Goal: Task Accomplishment & Management: Use online tool/utility

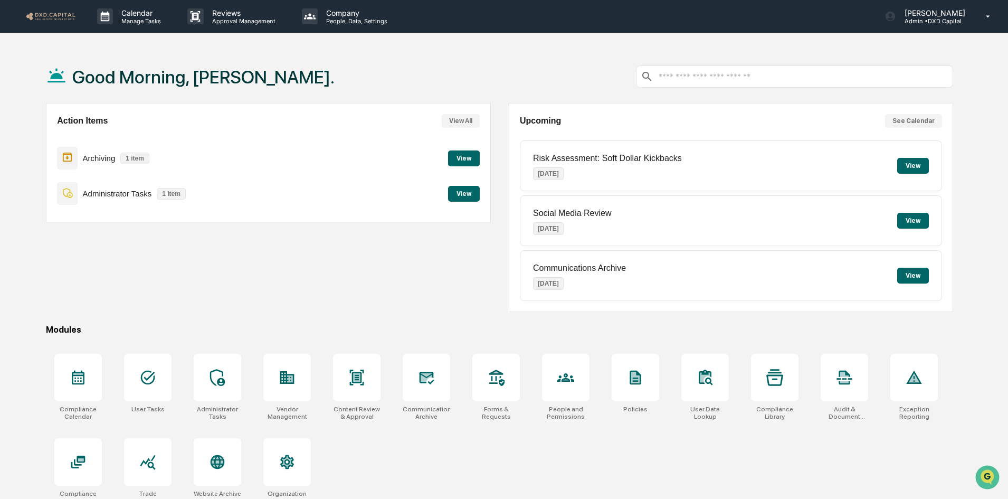
click at [458, 161] on button "View" at bounding box center [464, 158] width 32 height 16
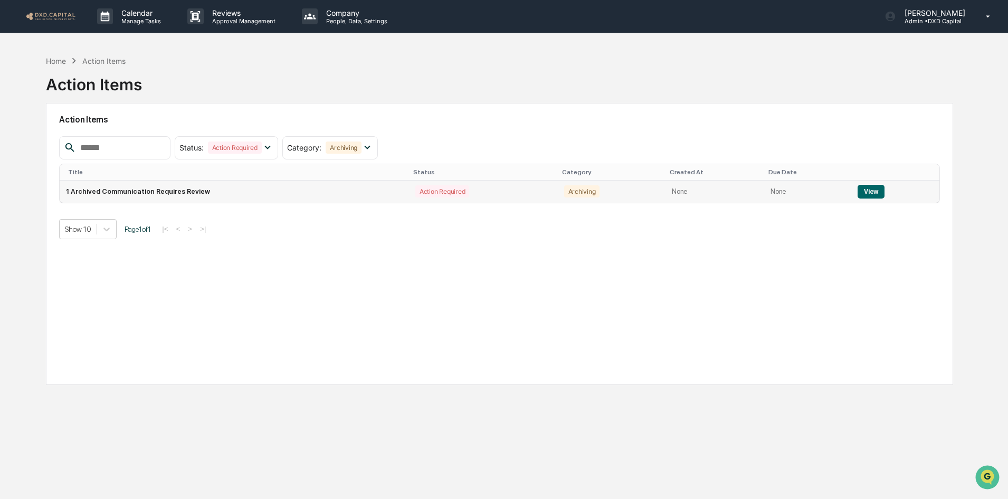
click at [869, 189] on button "View" at bounding box center [871, 192] width 27 height 14
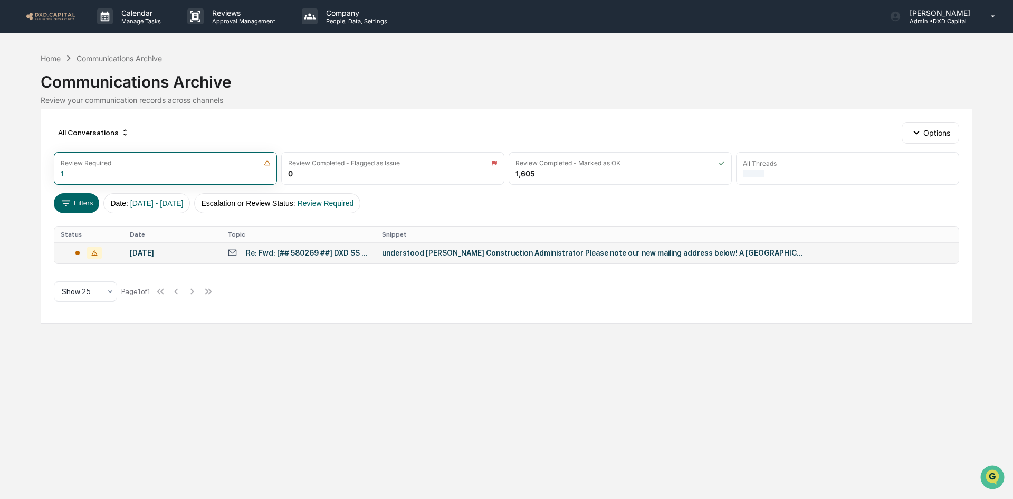
click at [451, 253] on div "understood [PERSON_NAME] Construction Administrator Please note our new mailing…" at bounding box center [593, 253] width 422 height 8
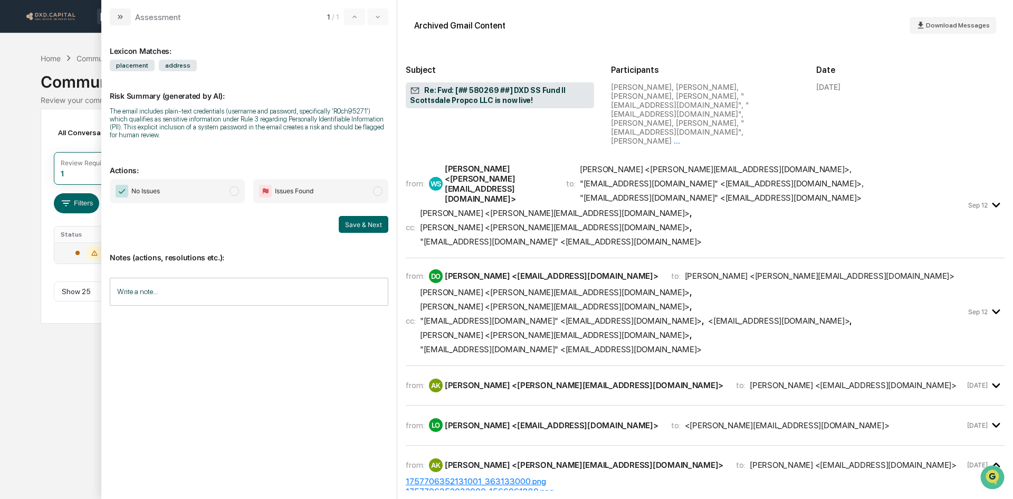
click at [197, 198] on span "No Issues" at bounding box center [177, 191] width 135 height 24
click at [367, 221] on button "Save & Next" at bounding box center [364, 224] width 50 height 17
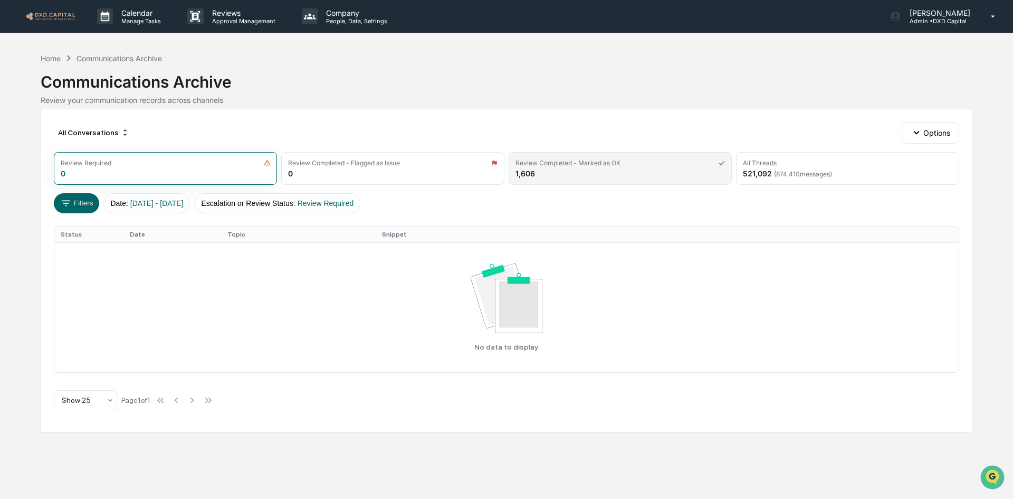
click at [551, 165] on div "Review Completed - Marked as OK" at bounding box center [568, 163] width 105 height 8
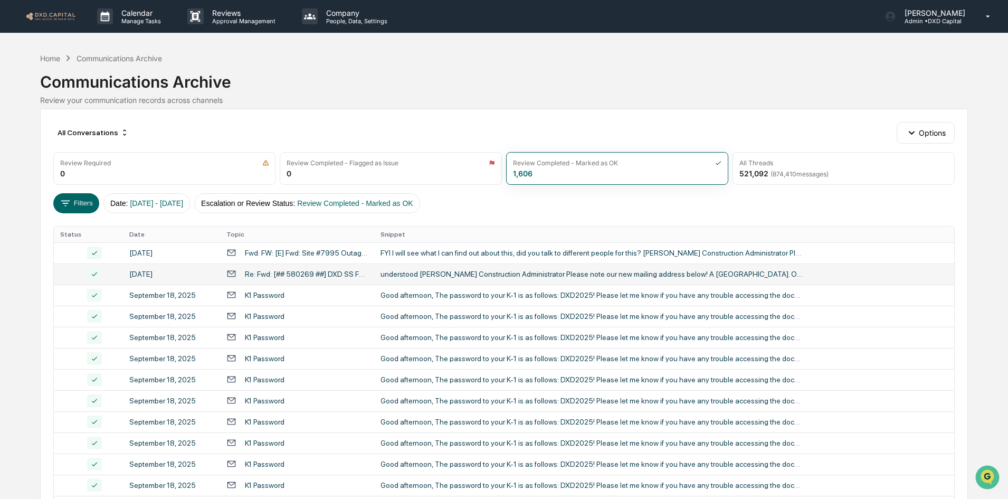
click at [493, 273] on div "understood [PERSON_NAME] Construction Administrator Please note our new mailing…" at bounding box center [592, 274] width 422 height 8
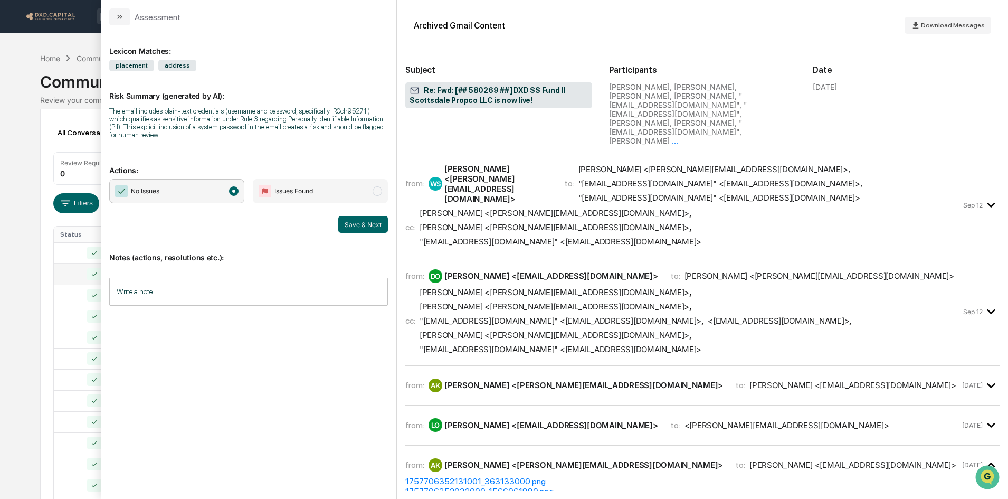
click at [121, 19] on icon "modal" at bounding box center [120, 17] width 8 height 8
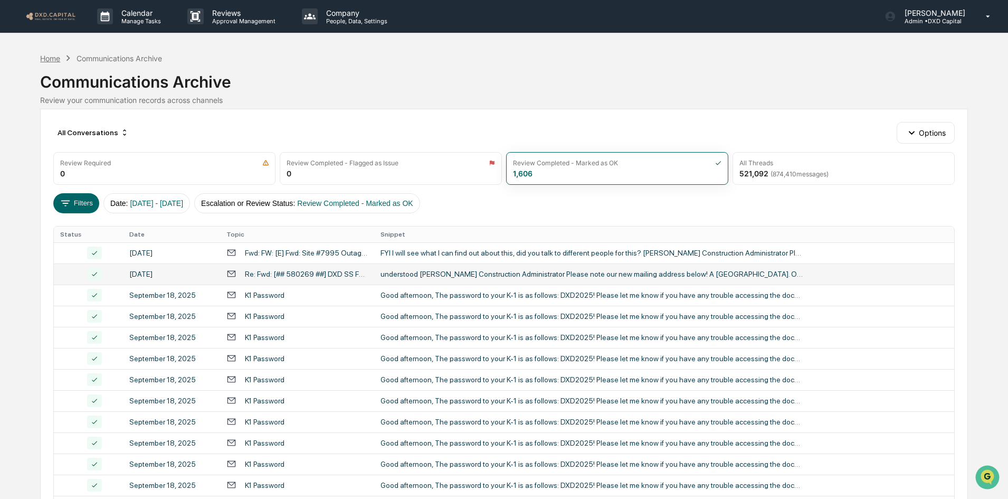
click at [43, 58] on div "Home" at bounding box center [50, 58] width 20 height 9
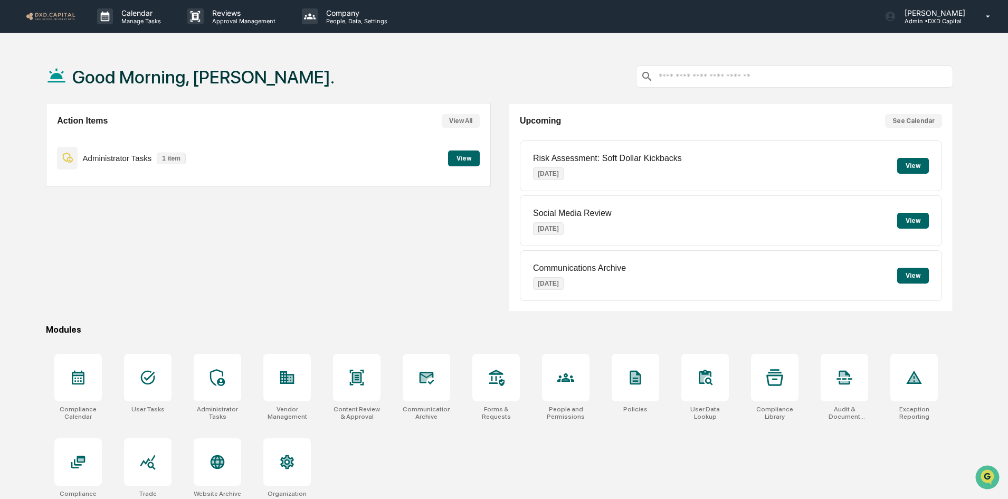
click at [460, 157] on button "View" at bounding box center [464, 158] width 32 height 16
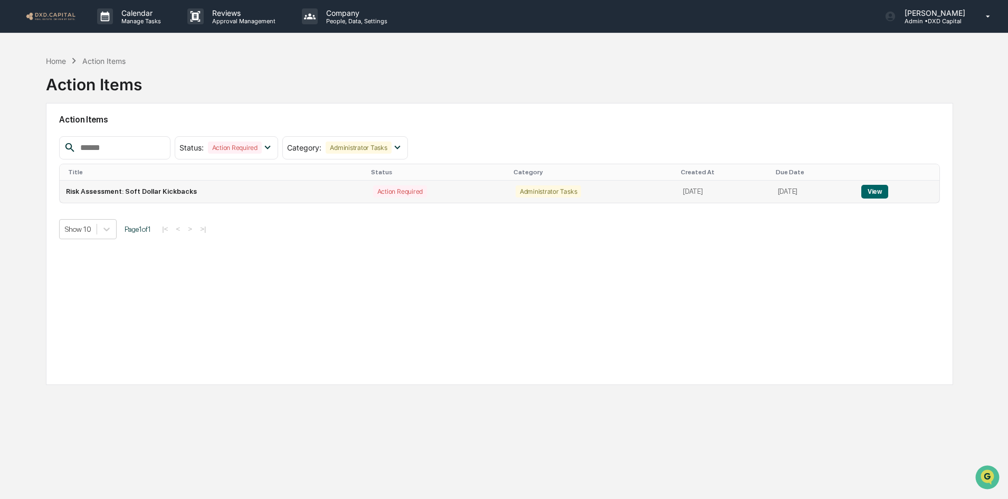
click at [873, 195] on button "View" at bounding box center [874, 192] width 27 height 14
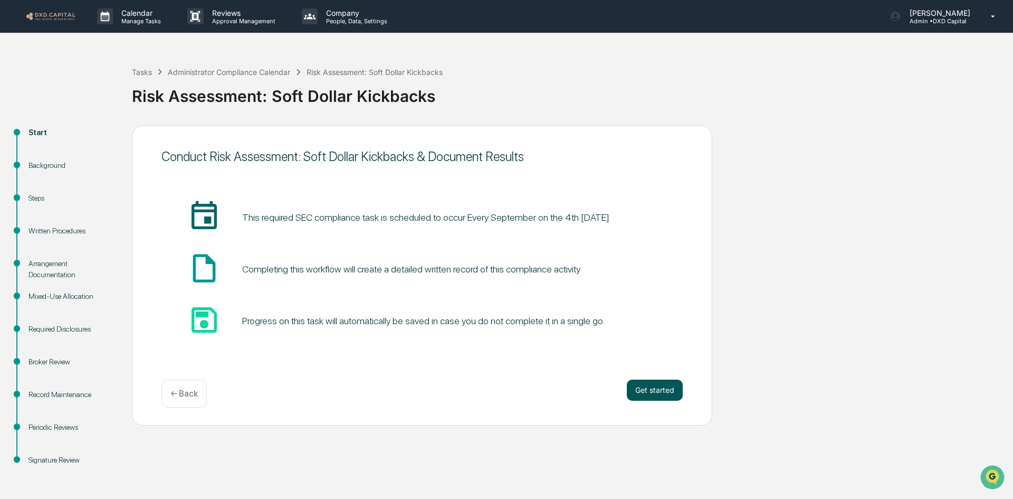
click at [650, 387] on button "Get started" at bounding box center [655, 390] width 56 height 21
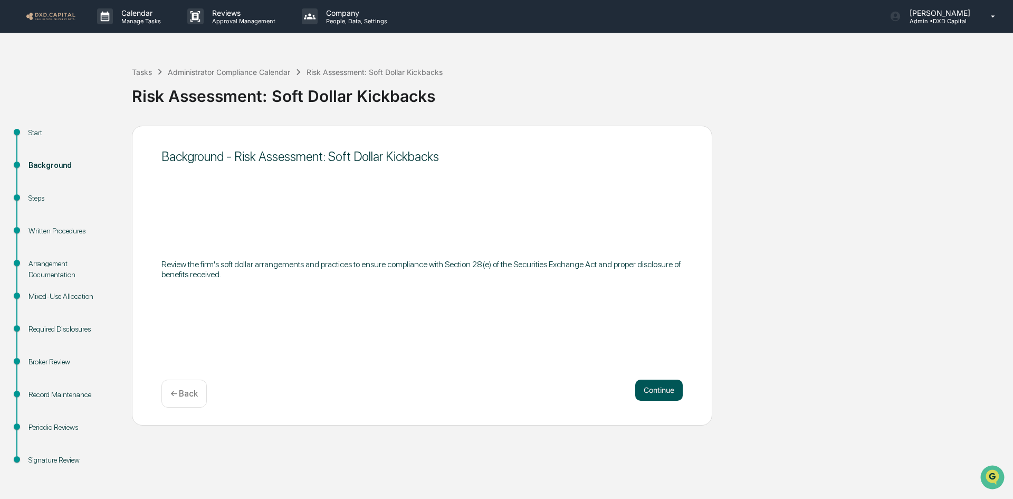
click at [655, 392] on button "Continue" at bounding box center [660, 390] width 48 height 21
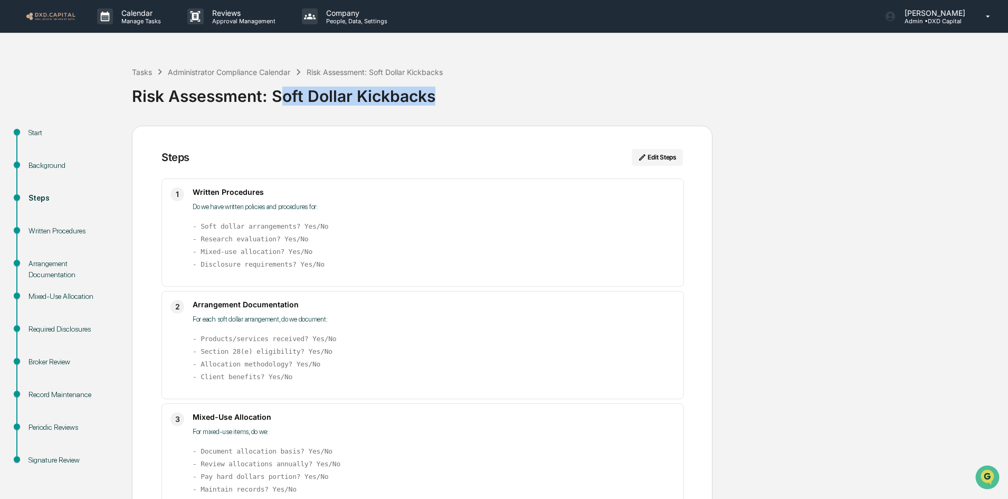
drag, startPoint x: 438, startPoint y: 96, endPoint x: 278, endPoint y: 90, distance: 160.1
click at [278, 90] on div "Risk Assessment: Soft Dollar Kickbacks" at bounding box center [567, 91] width 871 height 27
click at [418, 171] on div "Steps Edit Steps" at bounding box center [422, 164] width 521 height 30
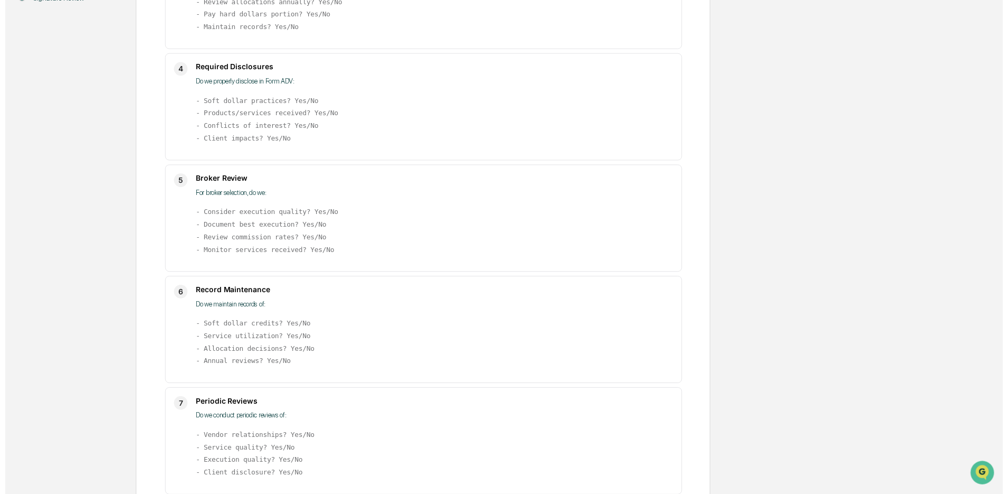
scroll to position [518, 0]
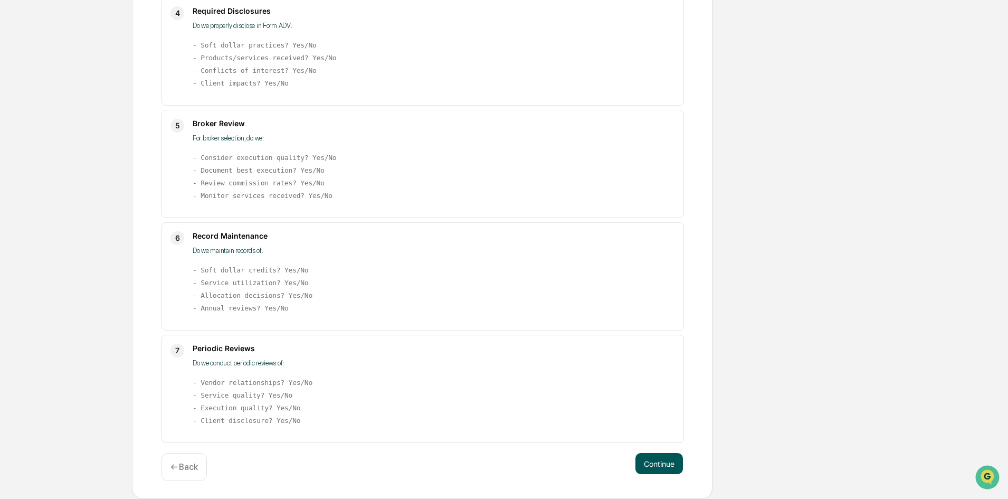
click at [668, 464] on button "Continue" at bounding box center [660, 463] width 48 height 21
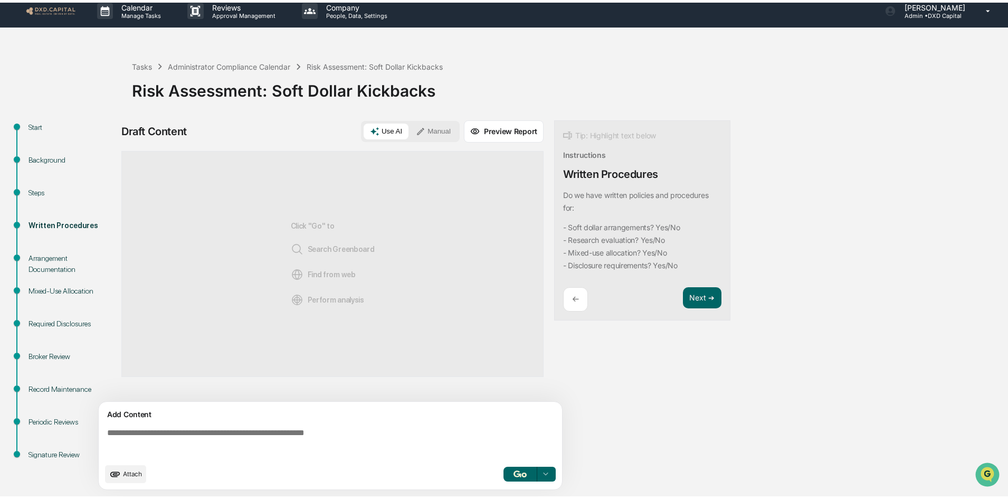
scroll to position [8, 0]
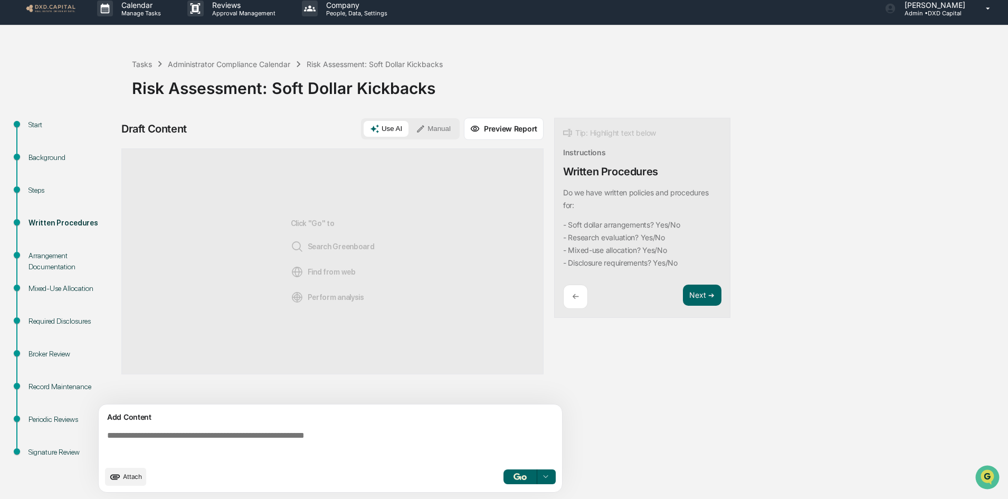
click at [517, 476] on img "button" at bounding box center [520, 476] width 13 height 7
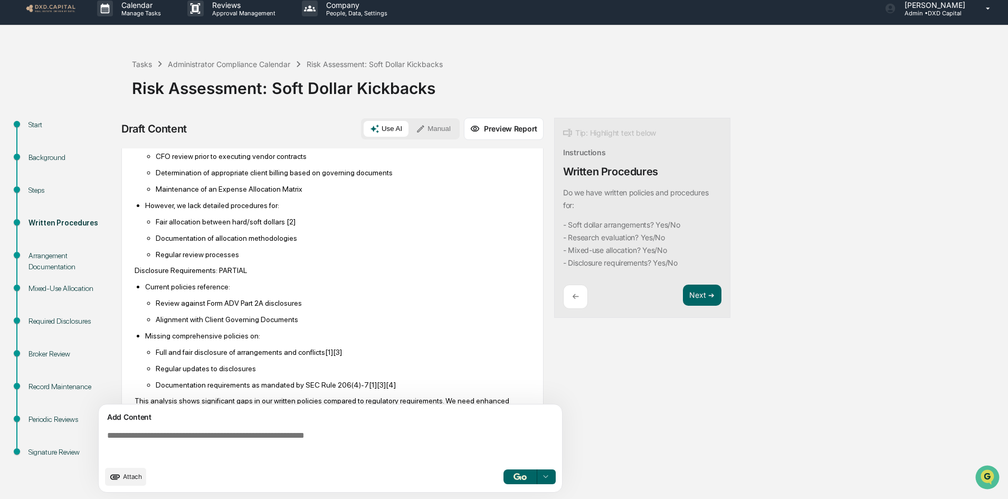
scroll to position [246, 0]
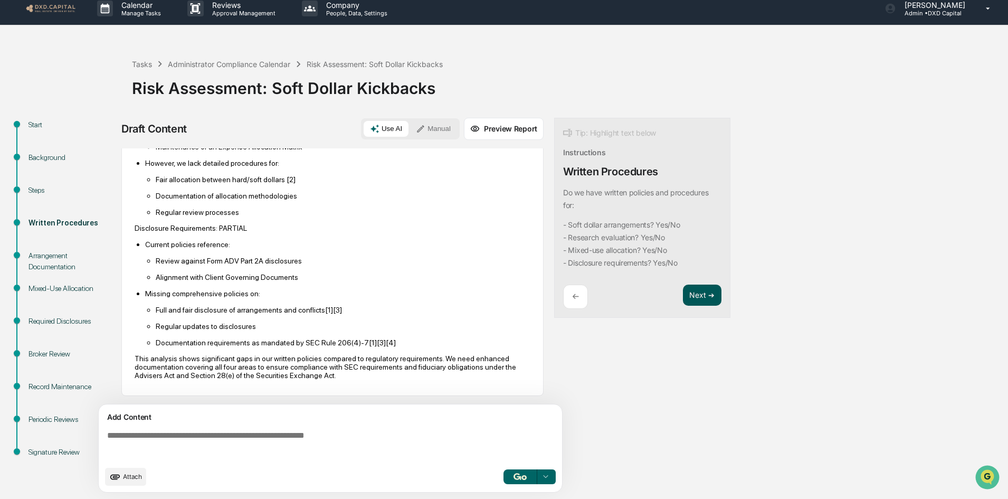
click at [690, 300] on button "Next ➔" at bounding box center [702, 296] width 39 height 22
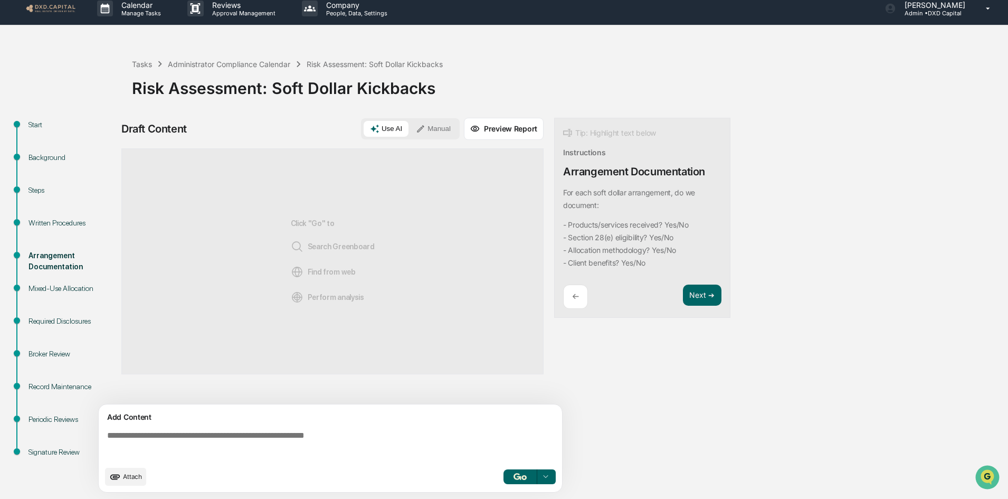
scroll to position [0, 0]
click at [516, 477] on img "button" at bounding box center [520, 476] width 13 height 7
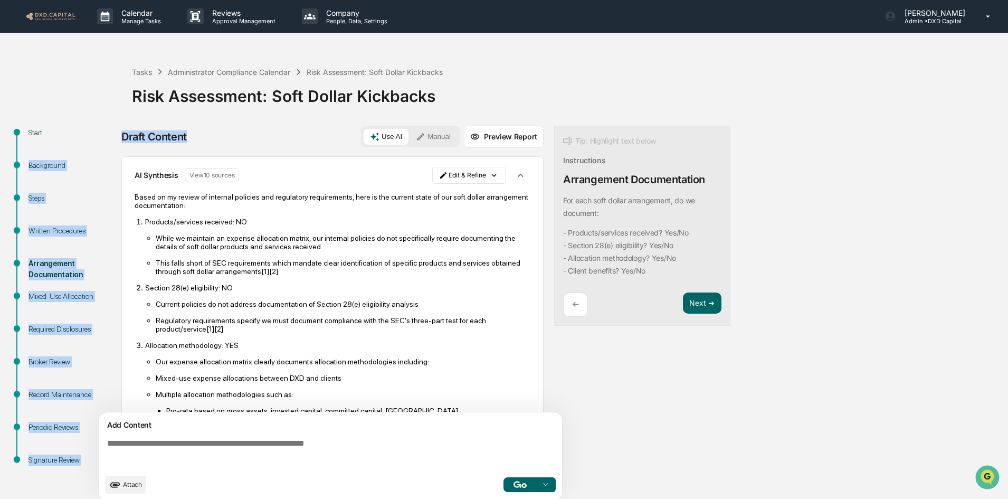
drag, startPoint x: 187, startPoint y: 135, endPoint x: 120, endPoint y: 129, distance: 67.8
click at [120, 129] on div "Start Background Steps Written Procedures Arrangement Documentation Mixed-Use A…" at bounding box center [504, 316] width 998 height 381
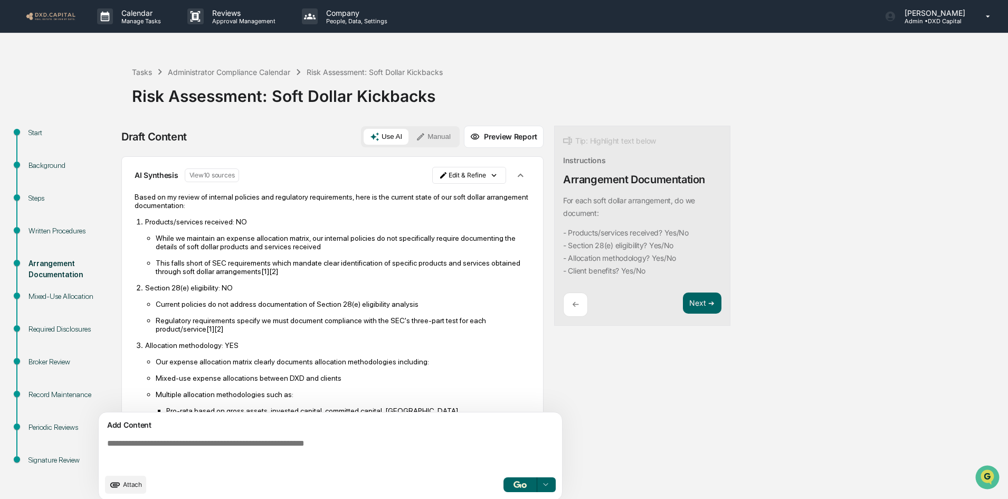
click at [99, 68] on div "Tasks Administrator Compliance Calendar Risk Assessment: Soft Dollar Kickbacks …" at bounding box center [504, 278] width 1008 height 457
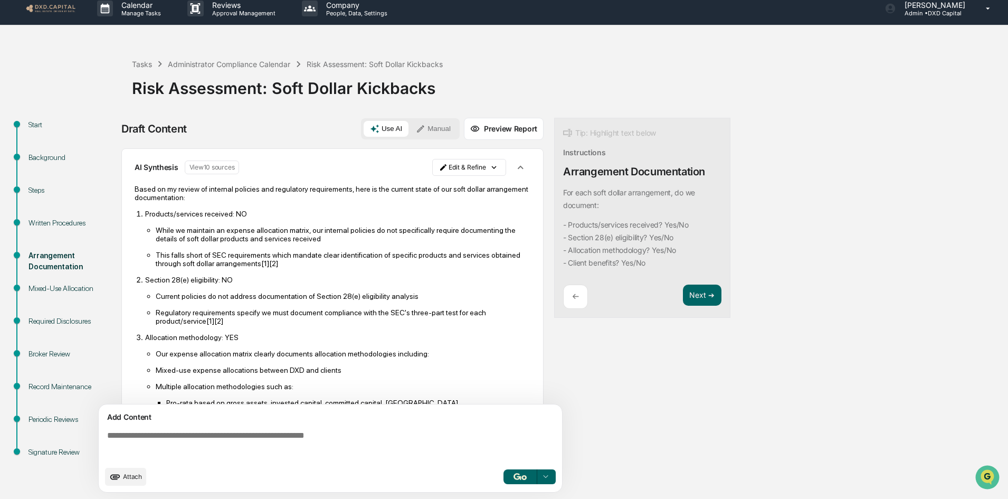
click at [70, 222] on div "Written Procedures" at bounding box center [72, 222] width 87 height 11
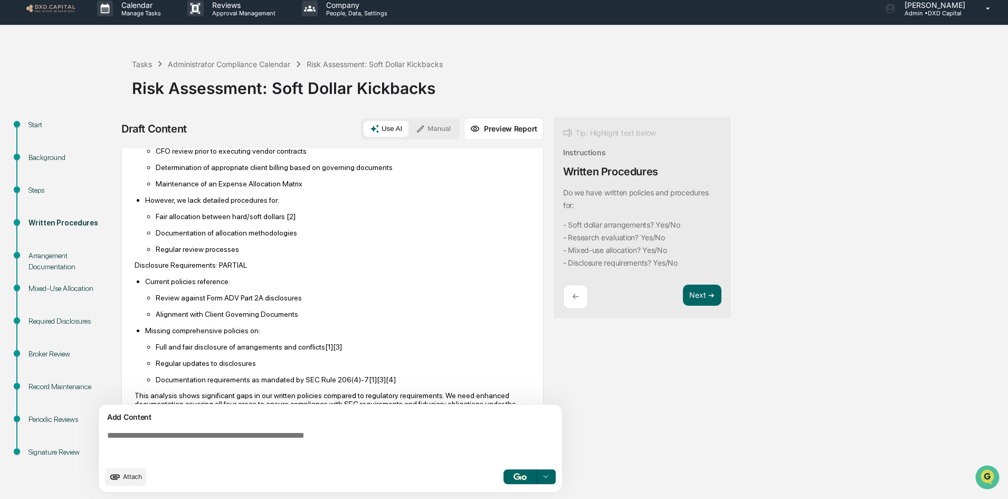
scroll to position [246, 0]
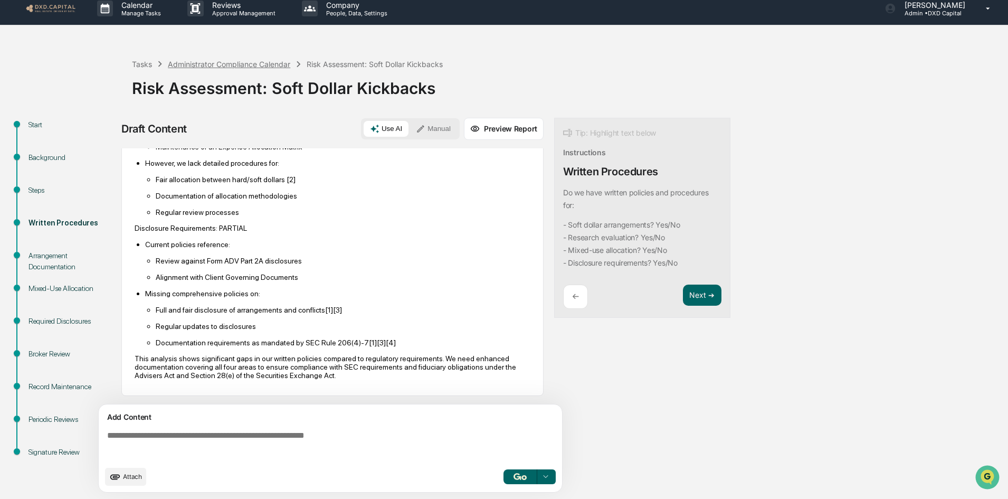
click at [269, 63] on div "Administrator Compliance Calendar" at bounding box center [229, 64] width 122 height 9
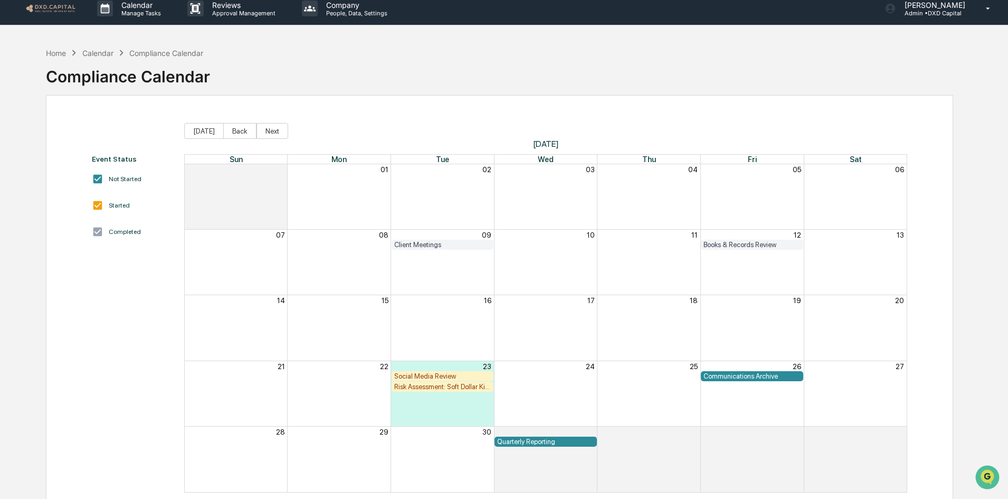
click at [441, 388] on div "Risk Assessment: Soft Dollar Kickbacks" at bounding box center [442, 387] width 97 height 8
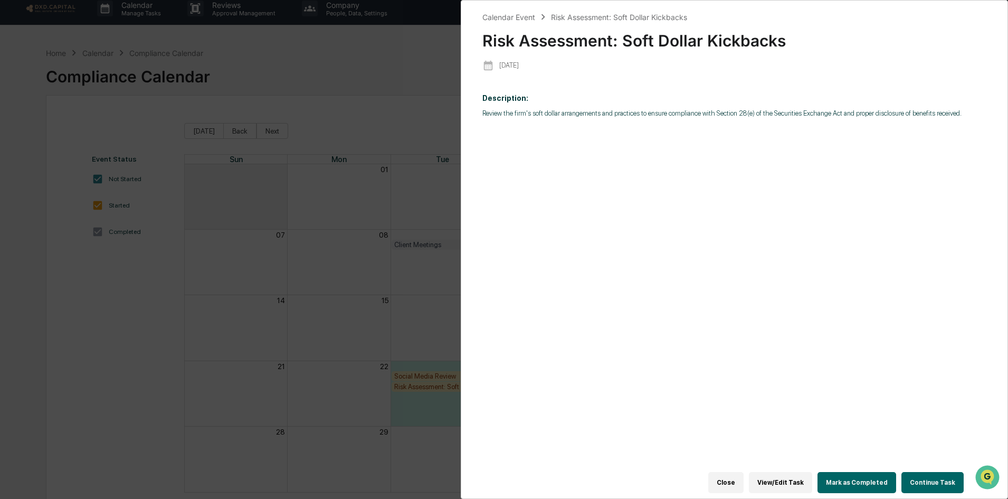
click at [789, 478] on button "View/Edit Task" at bounding box center [780, 482] width 63 height 21
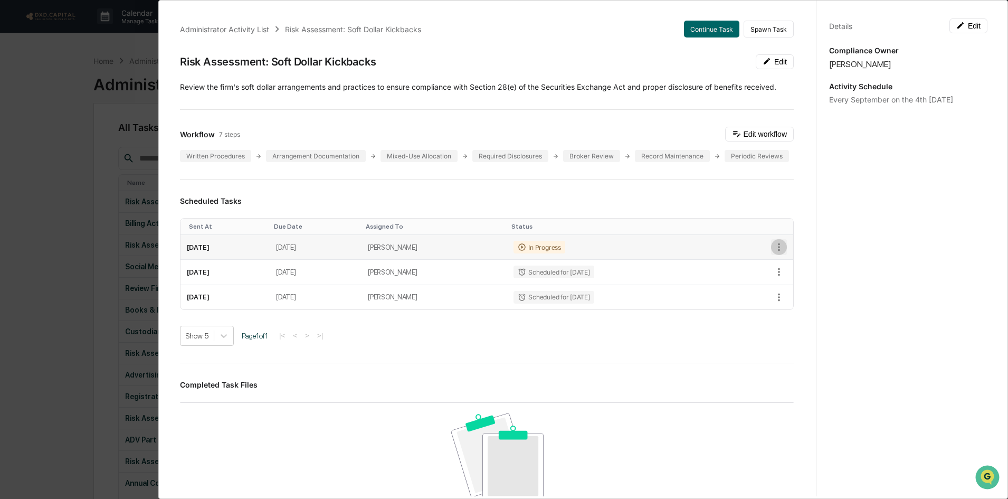
click at [773, 253] on icon "button" at bounding box center [779, 247] width 12 height 12
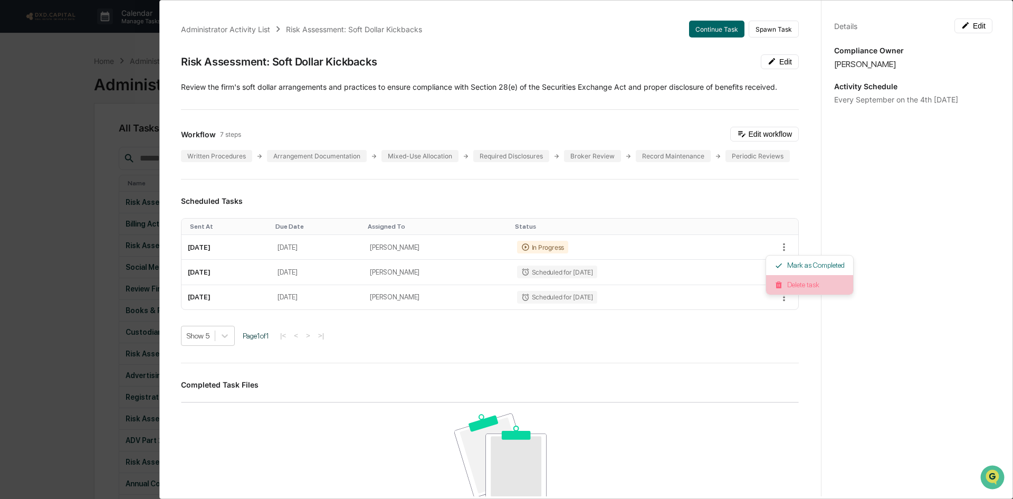
click at [791, 284] on li "Delete task" at bounding box center [809, 285] width 87 height 20
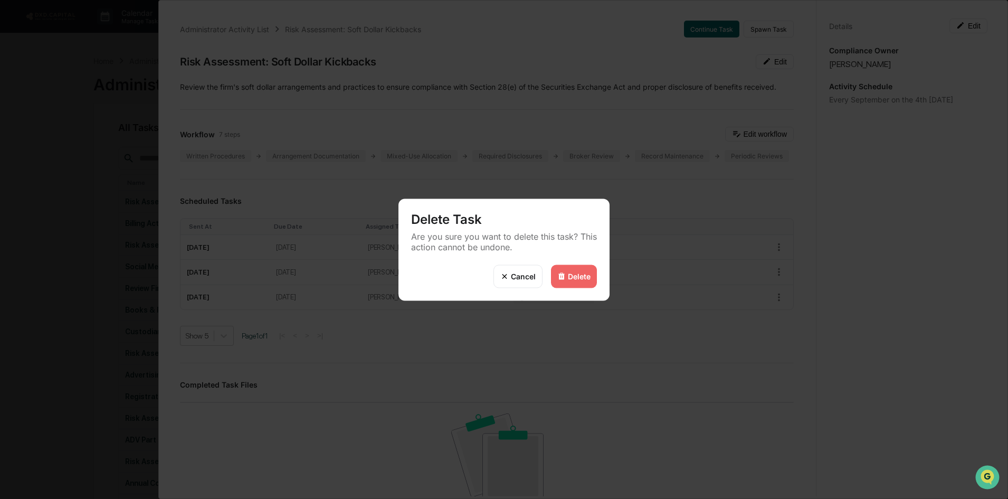
click at [570, 280] on div "Delete" at bounding box center [579, 276] width 23 height 9
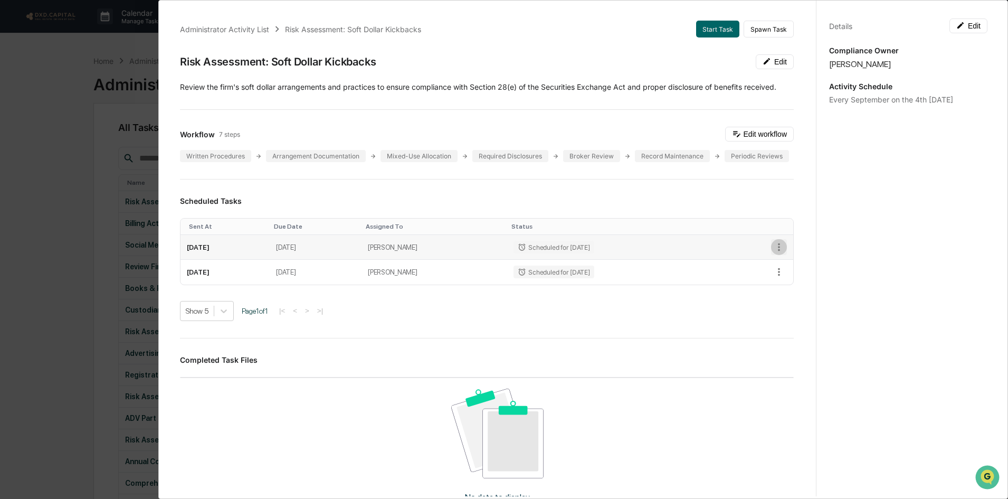
click at [773, 253] on icon "button" at bounding box center [779, 247] width 12 height 12
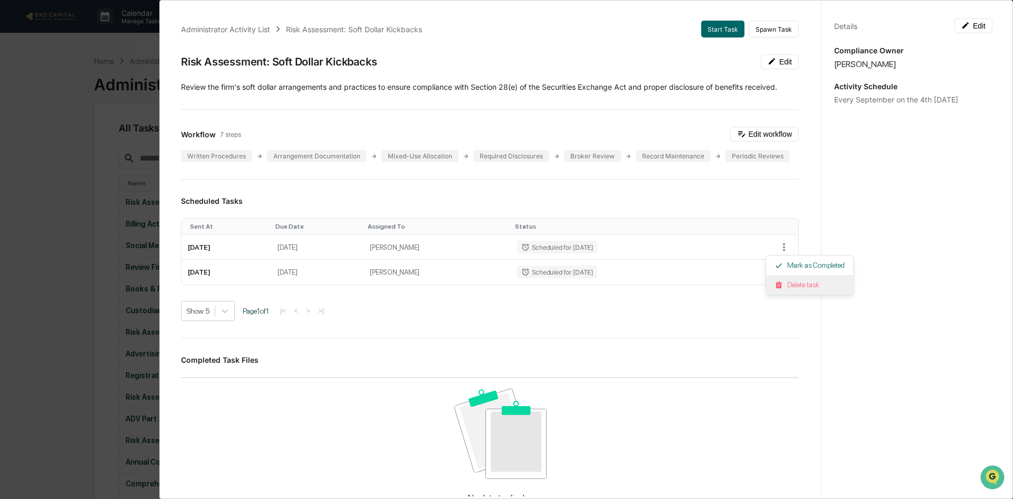
click at [794, 280] on li "Delete task" at bounding box center [809, 285] width 87 height 20
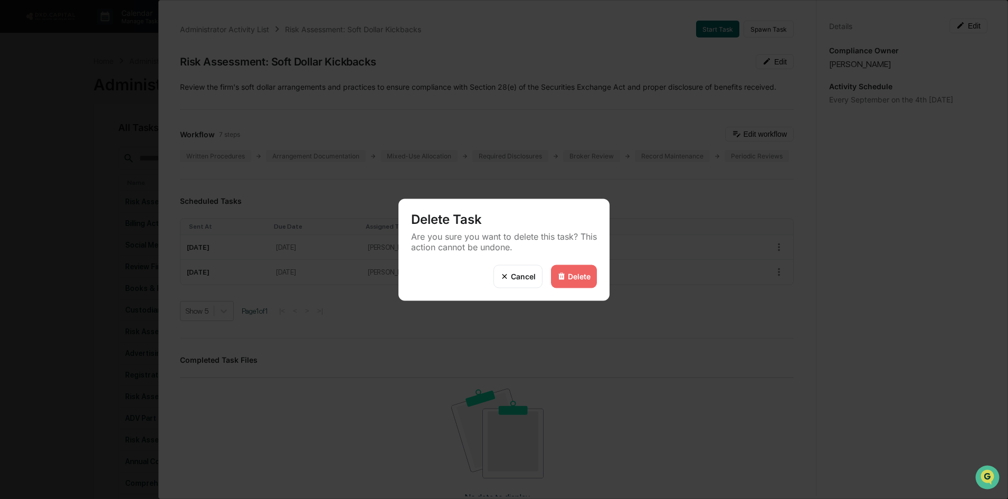
click at [571, 282] on div "Delete" at bounding box center [574, 275] width 46 height 23
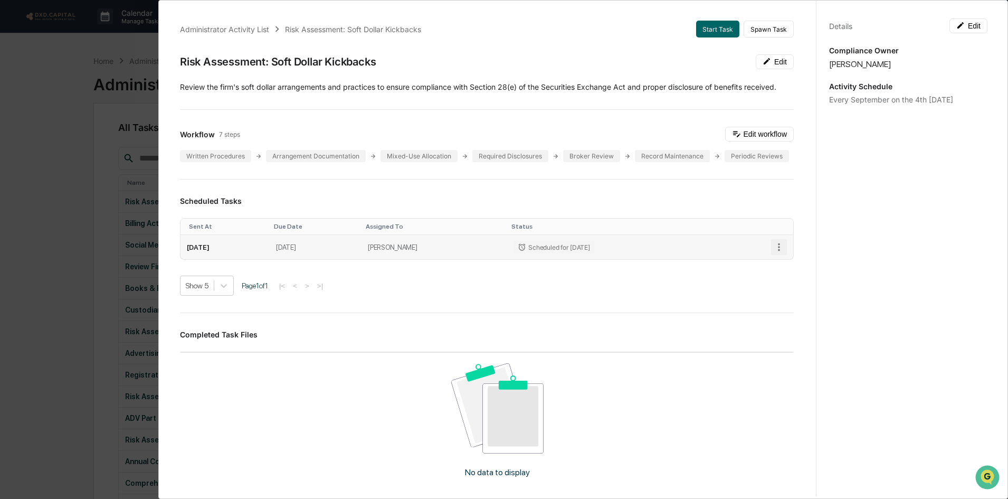
click at [773, 253] on icon "button" at bounding box center [779, 247] width 12 height 12
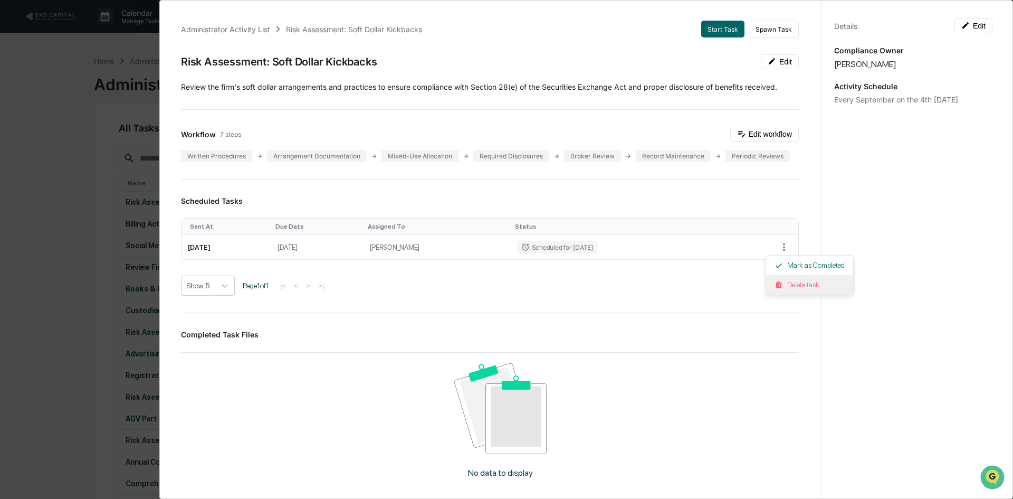
click at [789, 281] on li "Delete task" at bounding box center [809, 285] width 87 height 20
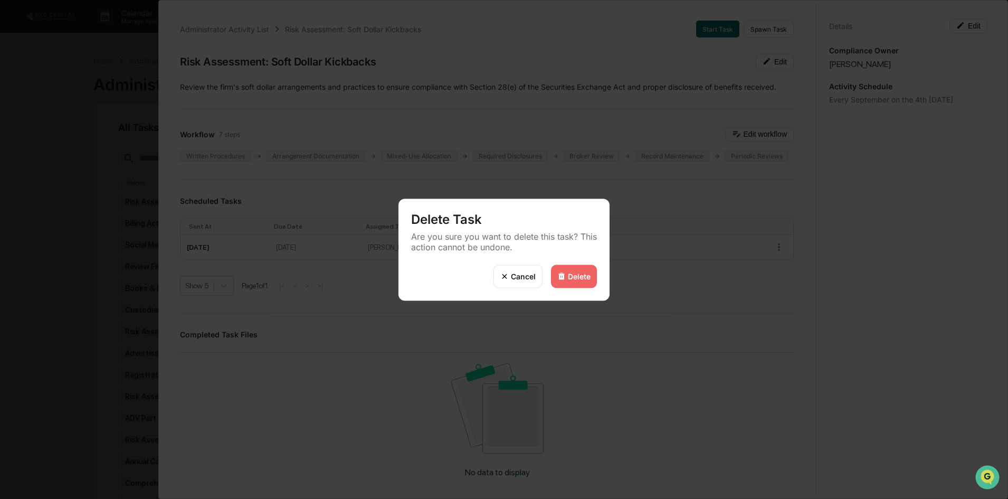
click at [570, 274] on div "Delete" at bounding box center [579, 276] width 23 height 9
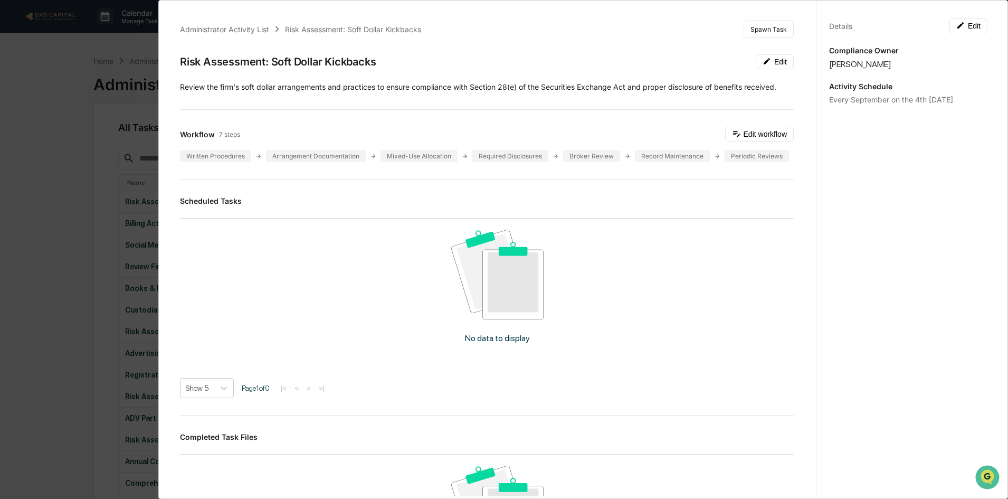
click at [102, 49] on div "Administrator Activity List Risk Assessment: Soft Dollar Kickbacks Spawn Task R…" at bounding box center [504, 249] width 1008 height 499
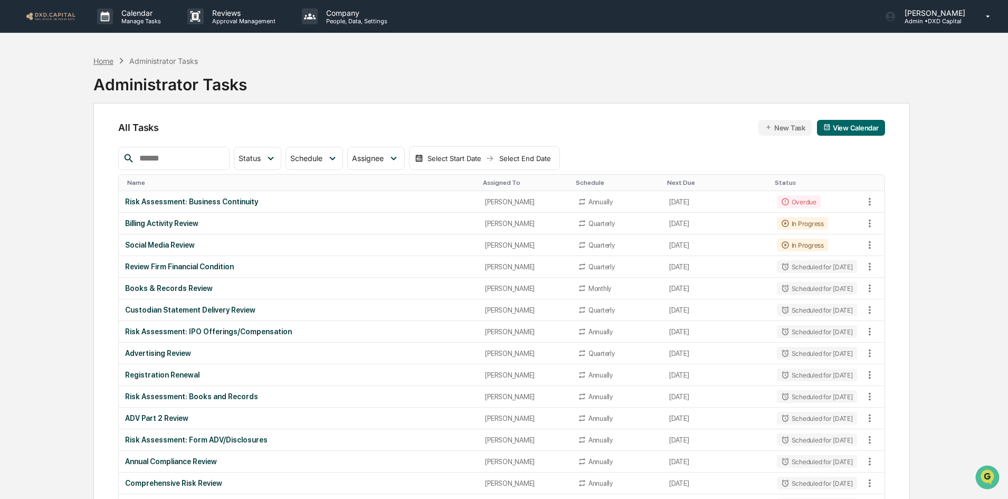
click at [98, 60] on div "Home" at bounding box center [103, 60] width 20 height 9
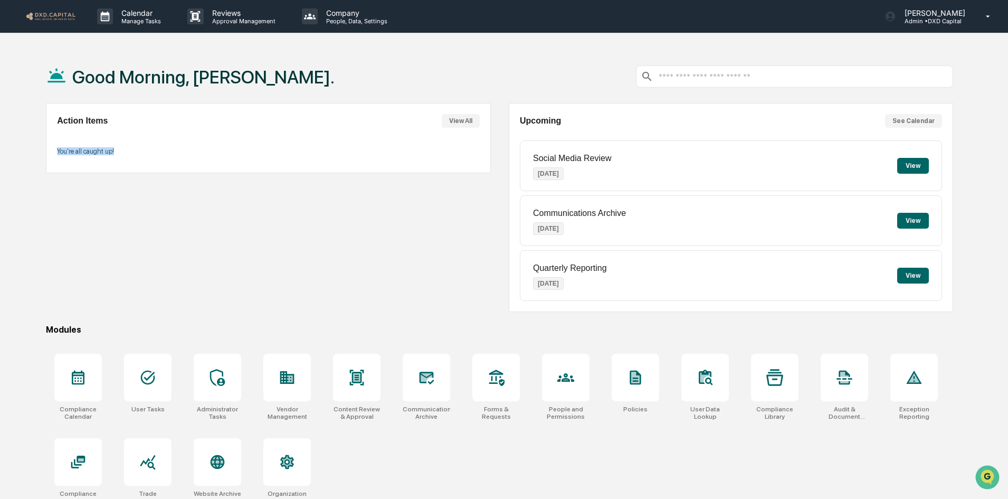
drag, startPoint x: 115, startPoint y: 151, endPoint x: 57, endPoint y: 154, distance: 58.1
click at [57, 154] on p "You're all caught up!" at bounding box center [268, 151] width 422 height 8
click at [65, 164] on div "Action Items View All You're all caught up!" at bounding box center [268, 138] width 444 height 70
drag, startPoint x: 96, startPoint y: 154, endPoint x: 56, endPoint y: 153, distance: 39.6
click at [56, 153] on div "Action Items View All You're all caught up!" at bounding box center [268, 138] width 444 height 70
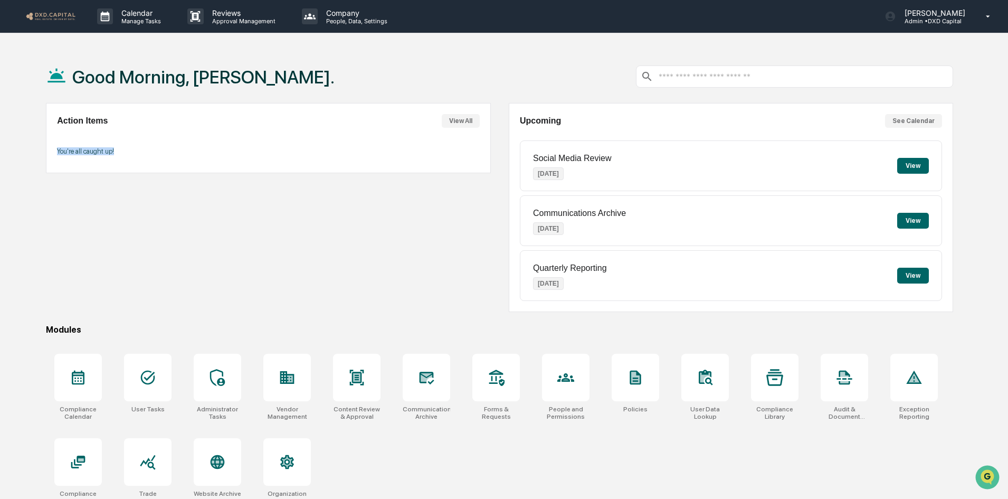
click at [67, 162] on div "You're all caught up!" at bounding box center [268, 151] width 422 height 22
click at [146, 11] on p "Calendar" at bounding box center [139, 12] width 53 height 9
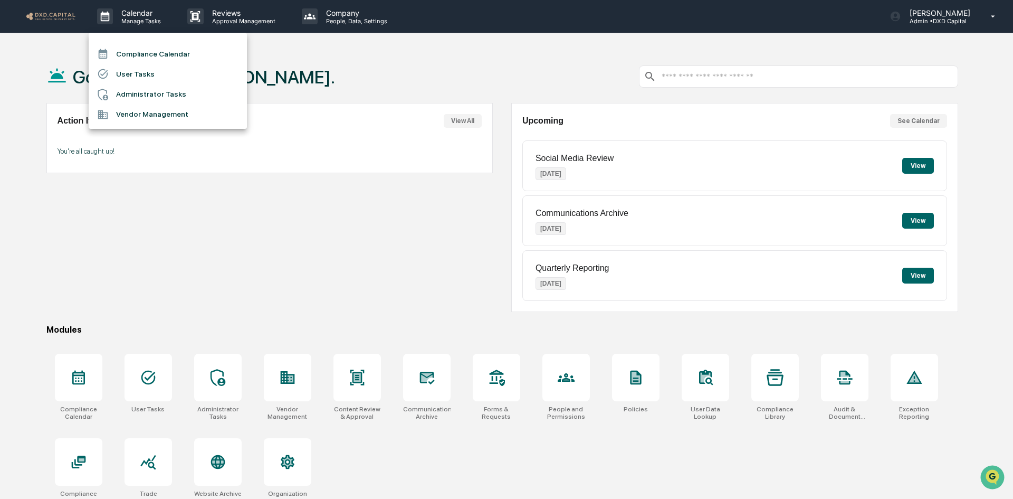
click at [132, 51] on li "Compliance Calendar" at bounding box center [168, 54] width 158 height 20
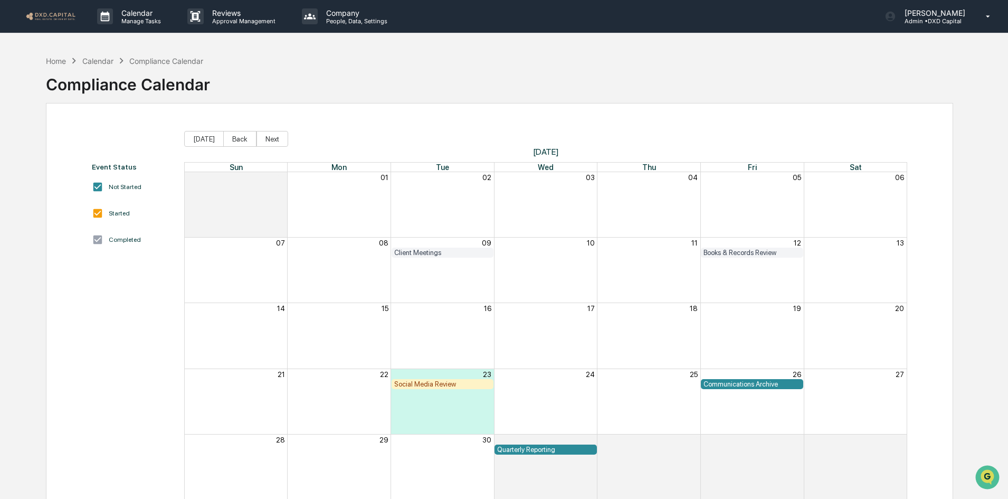
click at [462, 384] on div "Social Media Review" at bounding box center [442, 384] width 97 height 8
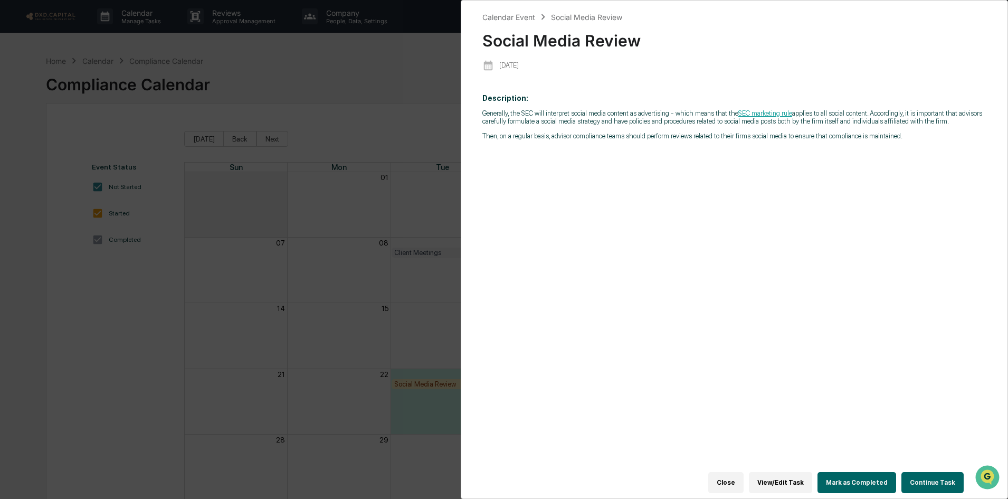
click at [944, 474] on button "Continue Task" at bounding box center [933, 482] width 62 height 21
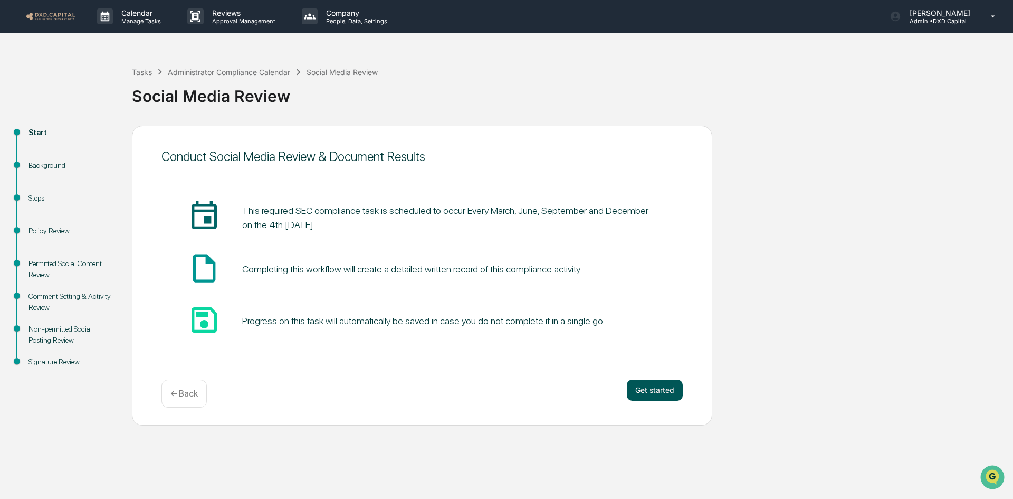
click at [646, 397] on button "Get started" at bounding box center [655, 390] width 56 height 21
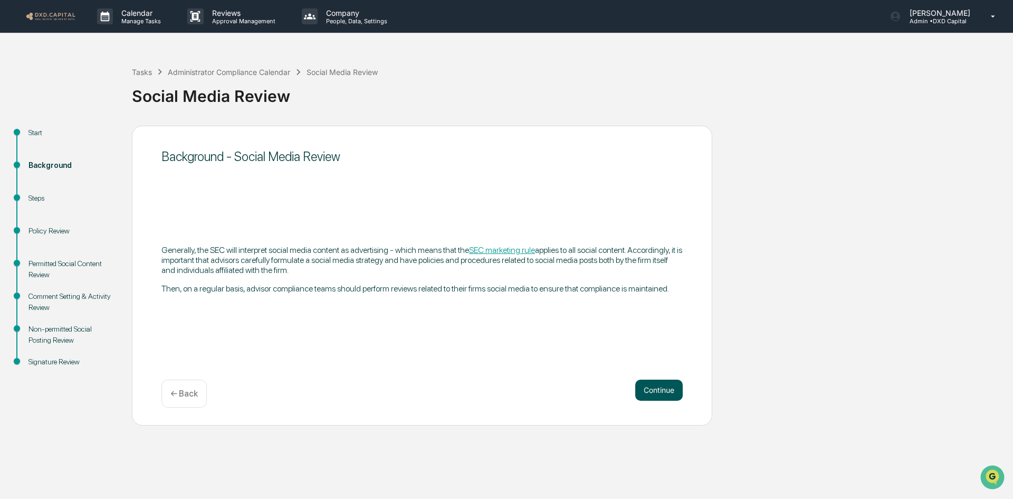
click at [647, 390] on button "Continue" at bounding box center [660, 390] width 48 height 21
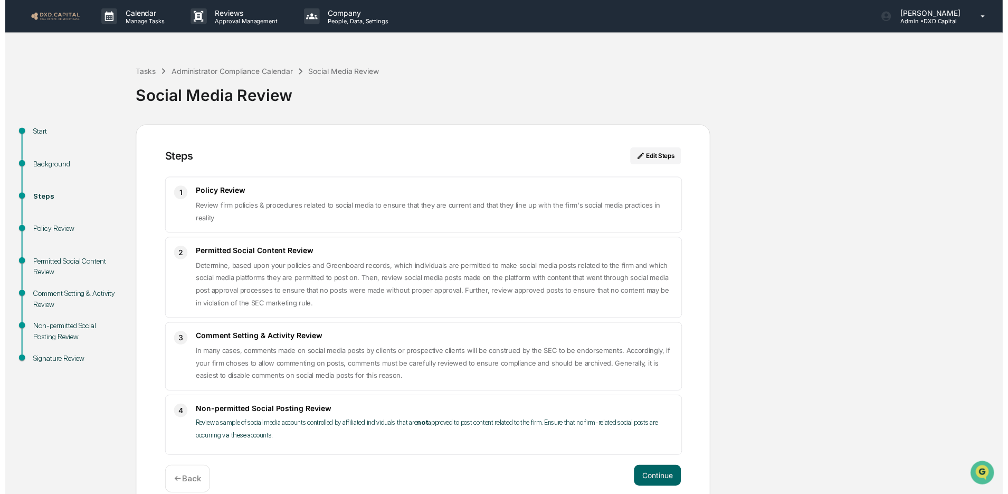
scroll to position [16, 0]
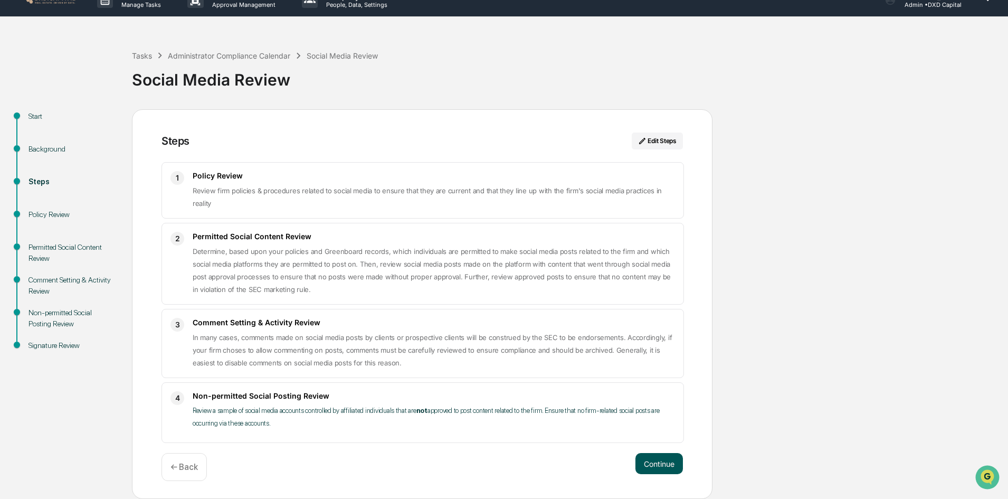
click at [649, 467] on button "Continue" at bounding box center [660, 463] width 48 height 21
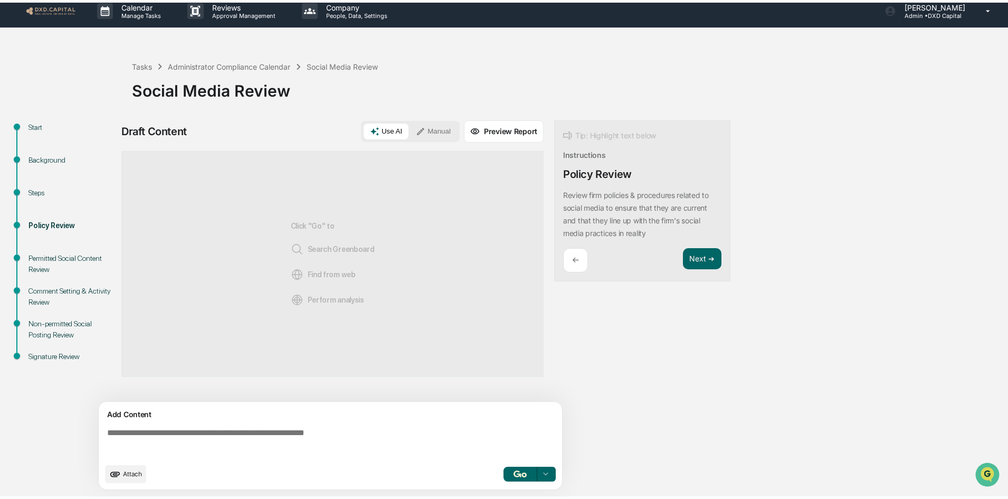
scroll to position [8, 0]
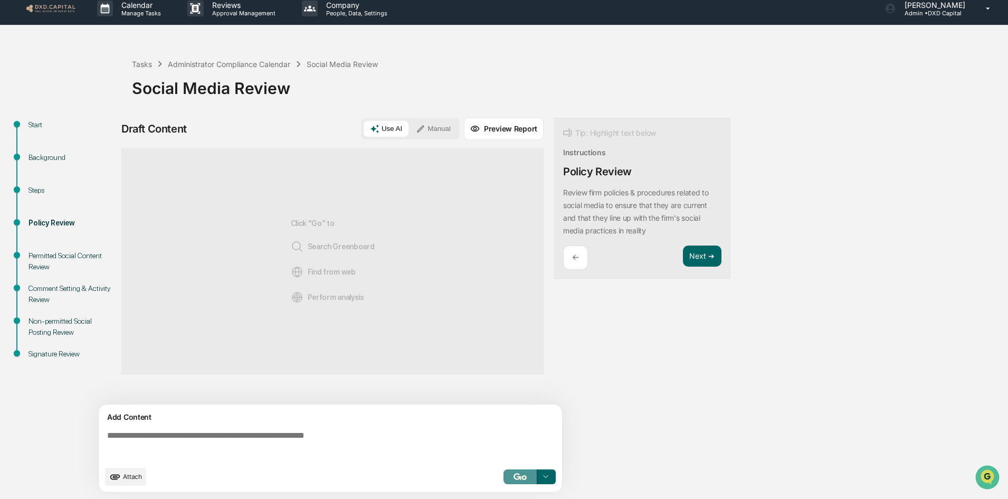
click at [524, 480] on button "button" at bounding box center [521, 476] width 34 height 15
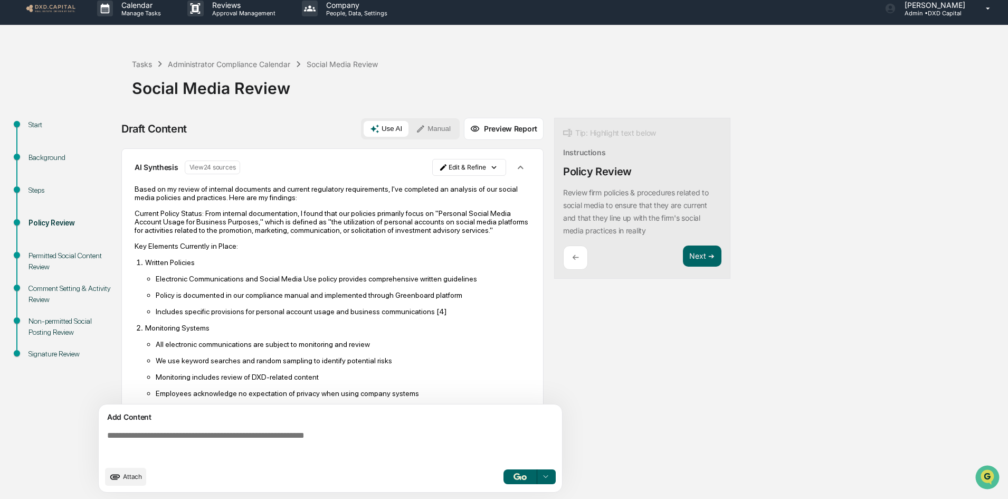
scroll to position [53, 0]
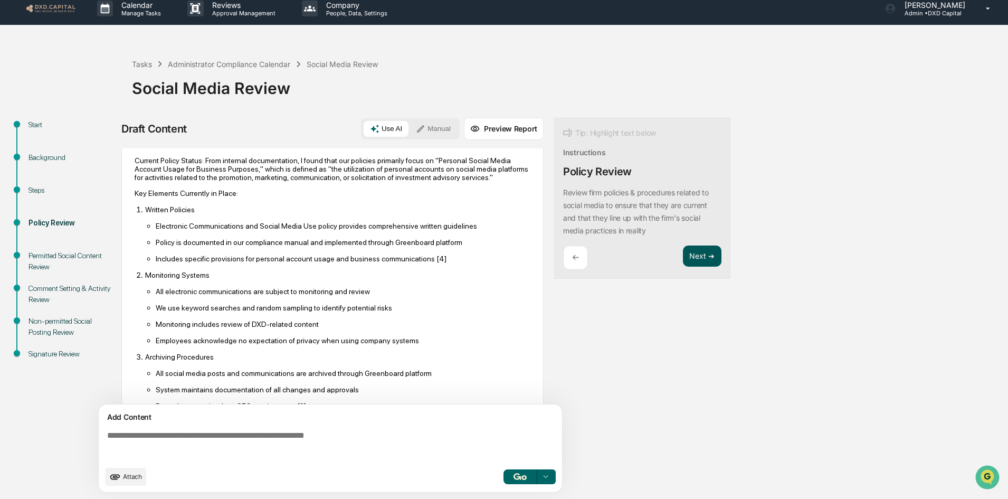
click at [699, 249] on button "Next ➔" at bounding box center [702, 256] width 39 height 22
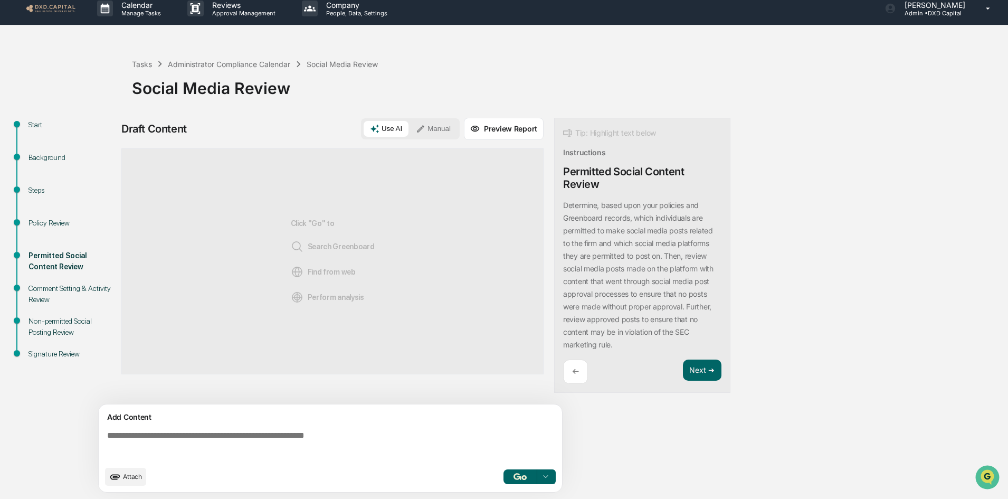
scroll to position [0, 0]
click at [515, 478] on img "button" at bounding box center [520, 476] width 13 height 7
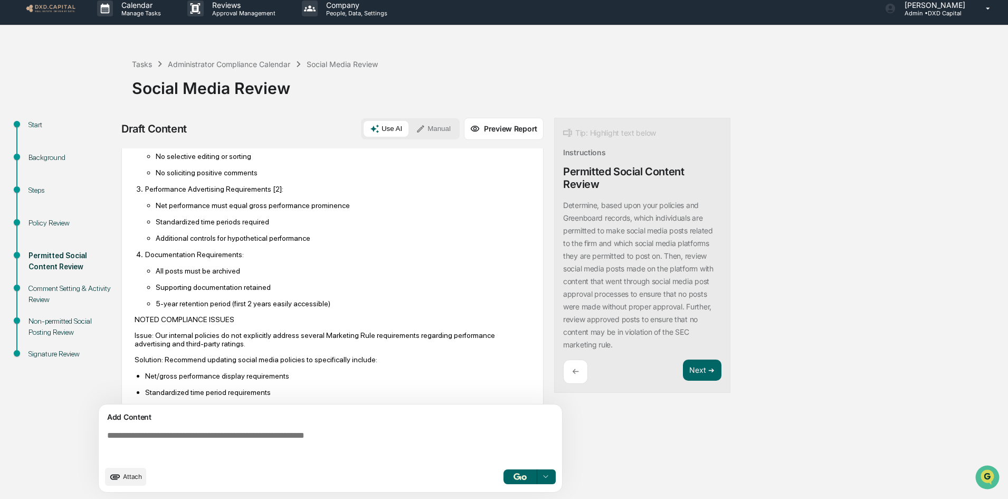
scroll to position [581, 0]
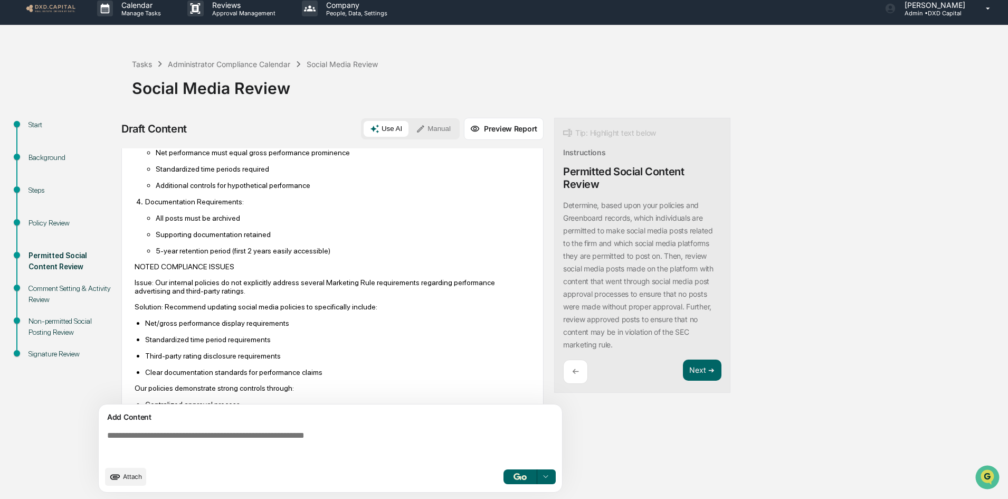
click at [136, 441] on textarea at bounding box center [332, 445] width 459 height 38
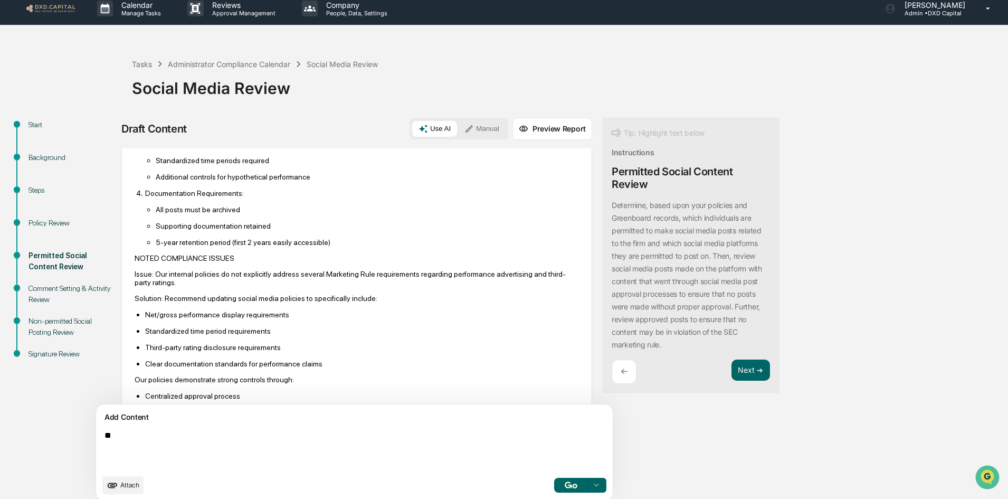
type textarea "*"
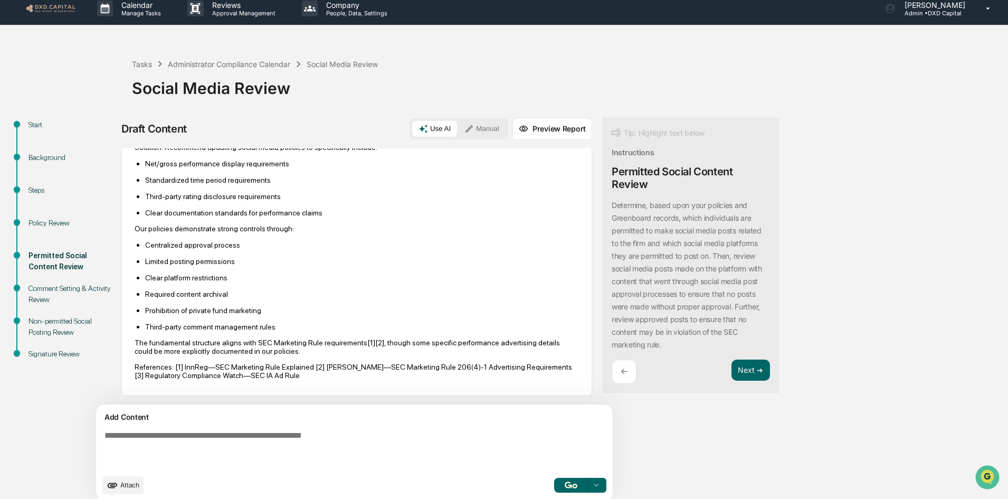
scroll to position [740, 0]
click at [732, 371] on button "Next ➔" at bounding box center [751, 370] width 39 height 22
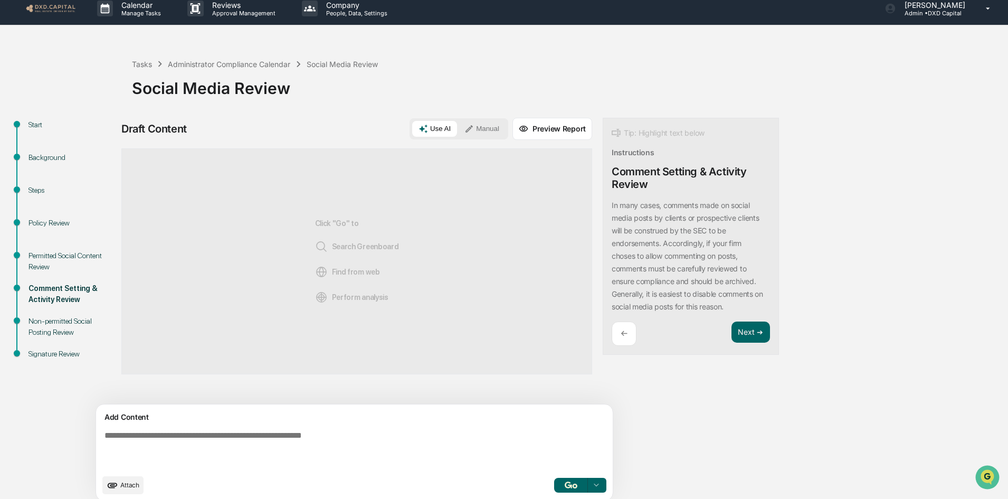
click at [554, 481] on button "button" at bounding box center [571, 485] width 34 height 15
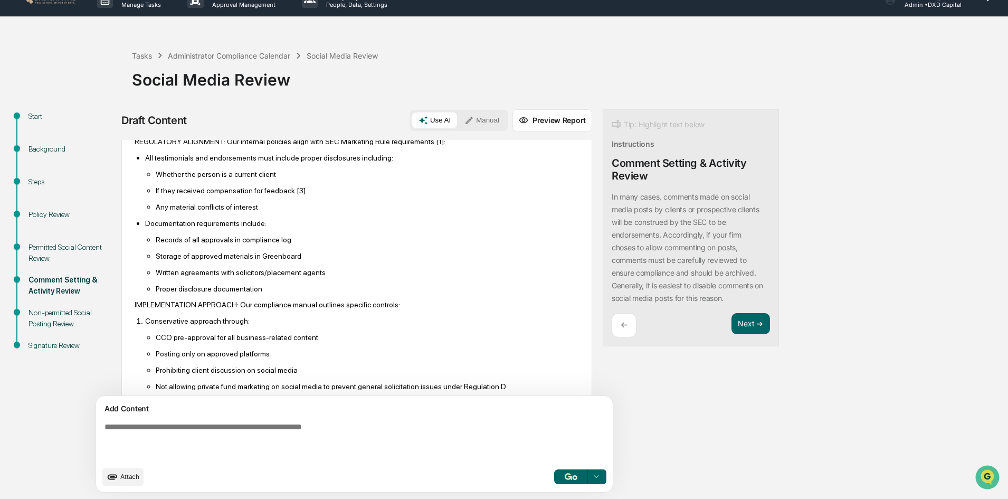
scroll to position [369, 0]
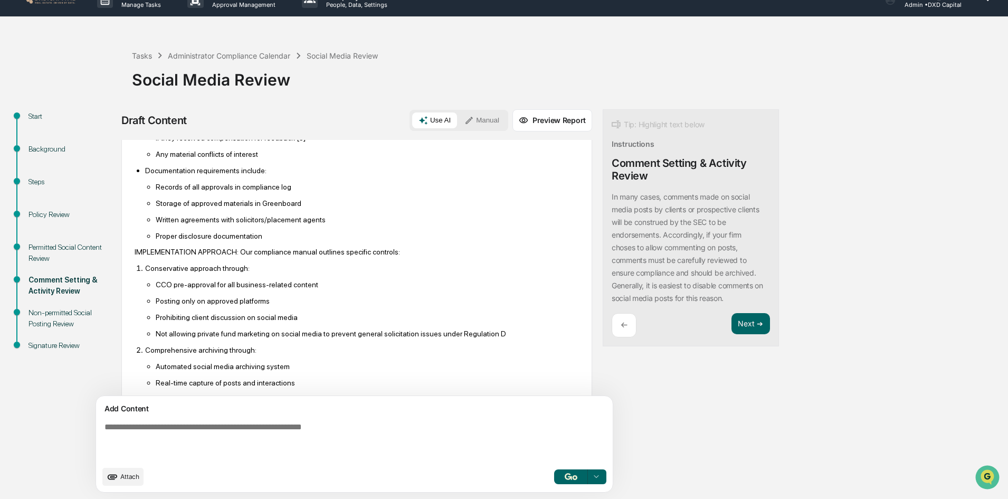
drag, startPoint x: 704, startPoint y: 327, endPoint x: 419, endPoint y: 446, distance: 308.3
click at [732, 327] on button "Next ➔" at bounding box center [751, 324] width 39 height 22
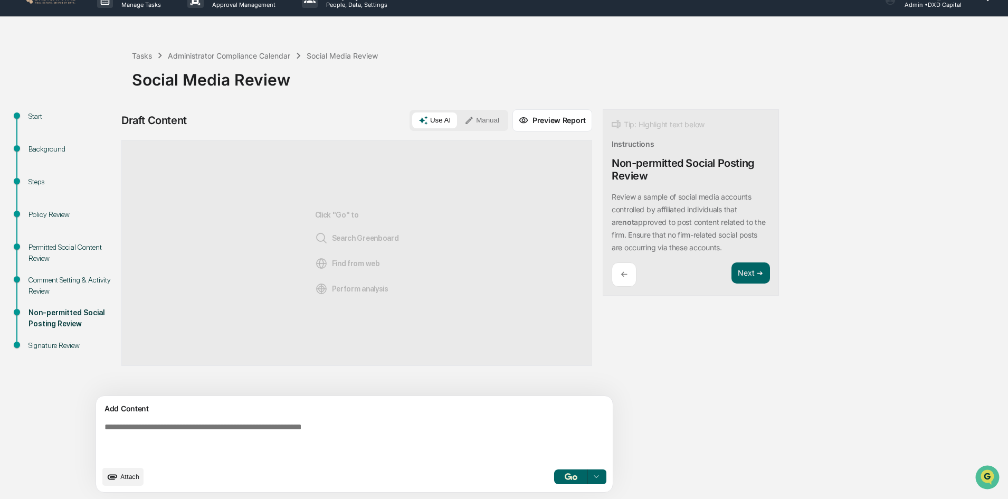
scroll to position [0, 0]
click at [565, 475] on img "button" at bounding box center [571, 476] width 13 height 7
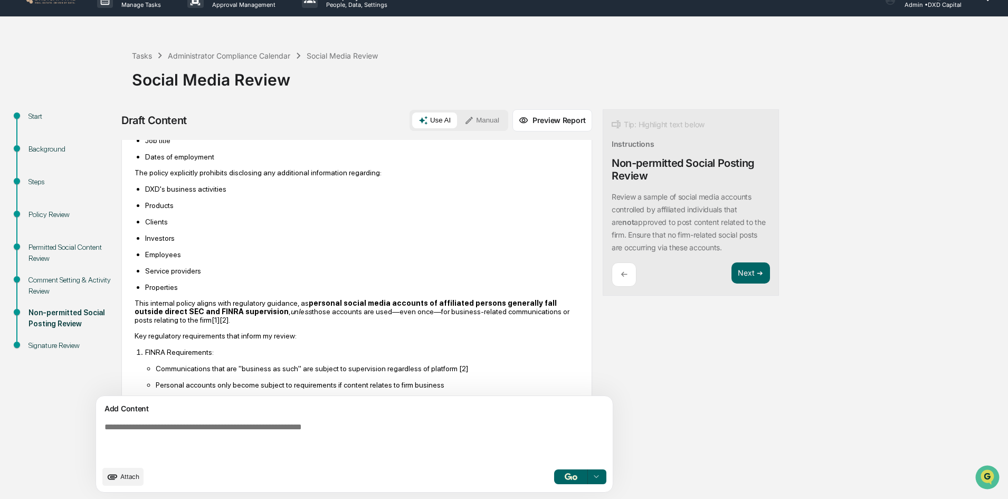
scroll to position [158, 0]
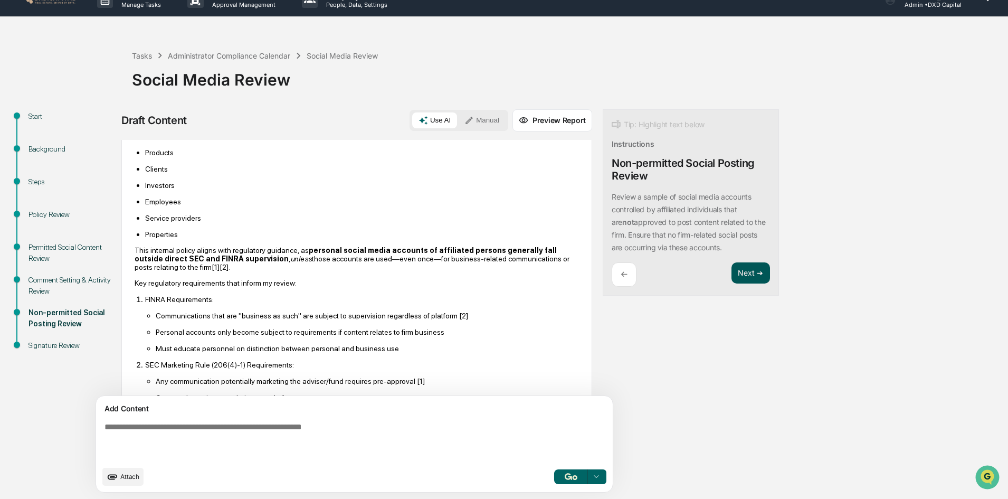
click at [732, 269] on button "Next ➔" at bounding box center [751, 273] width 39 height 22
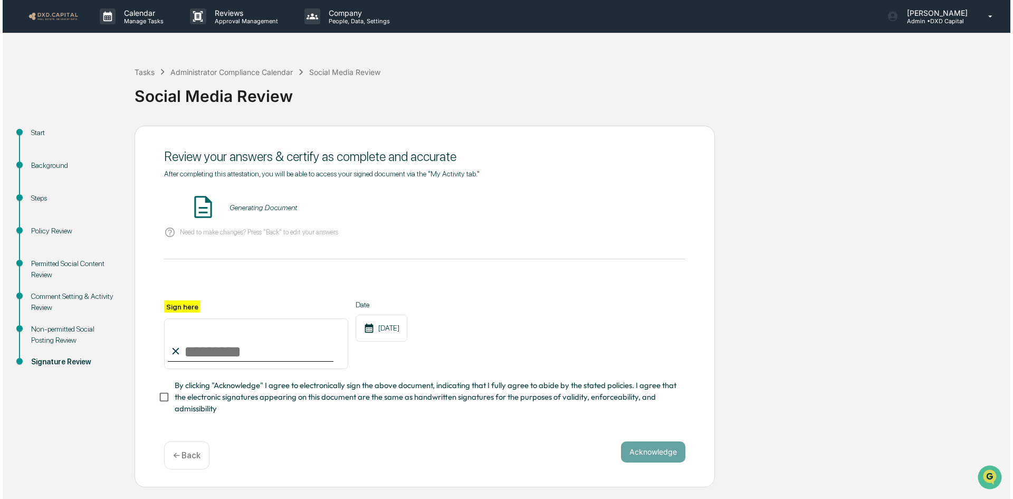
scroll to position [0, 0]
click at [623, 207] on button "VIEW" at bounding box center [623, 207] width 69 height 18
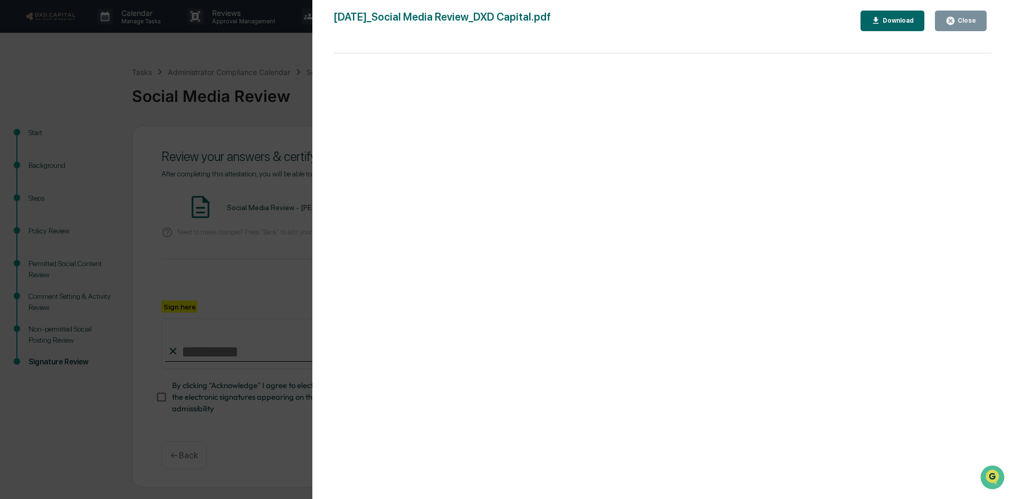
click at [881, 18] on icon "button" at bounding box center [876, 21] width 10 height 10
click at [969, 23] on div "Close" at bounding box center [966, 20] width 21 height 7
